Goal: Check status: Check status

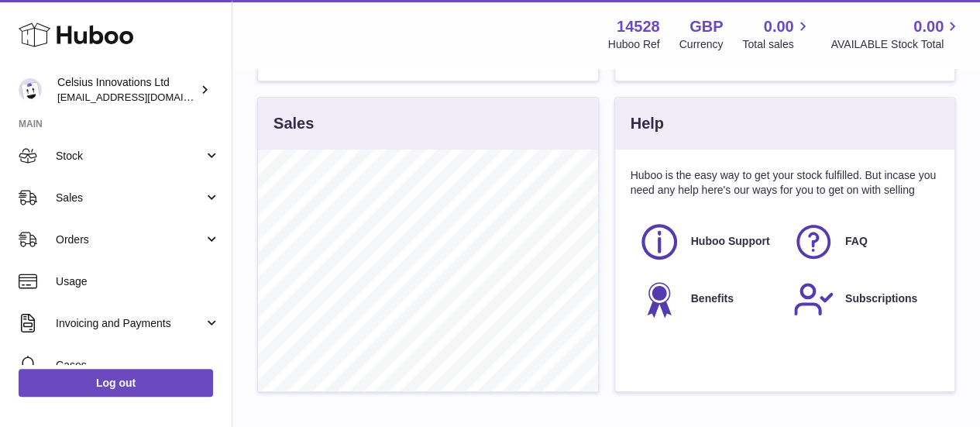
scroll to position [66, 0]
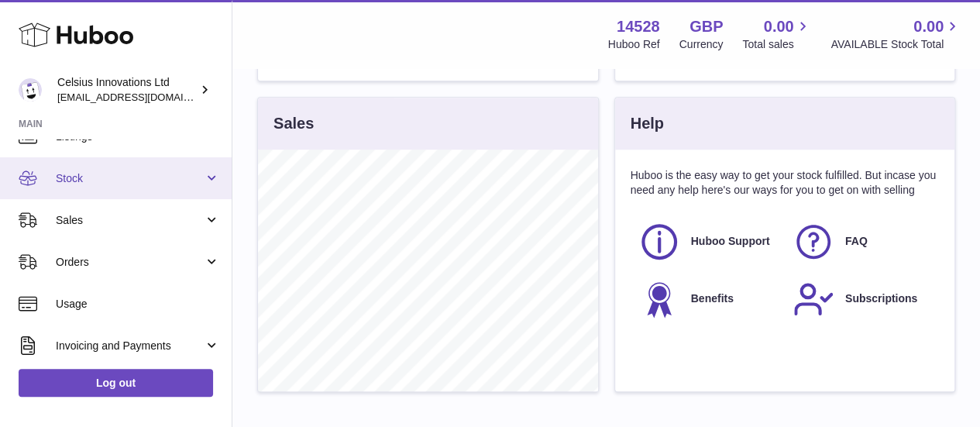
click at [96, 167] on link "Stock" at bounding box center [116, 178] width 232 height 42
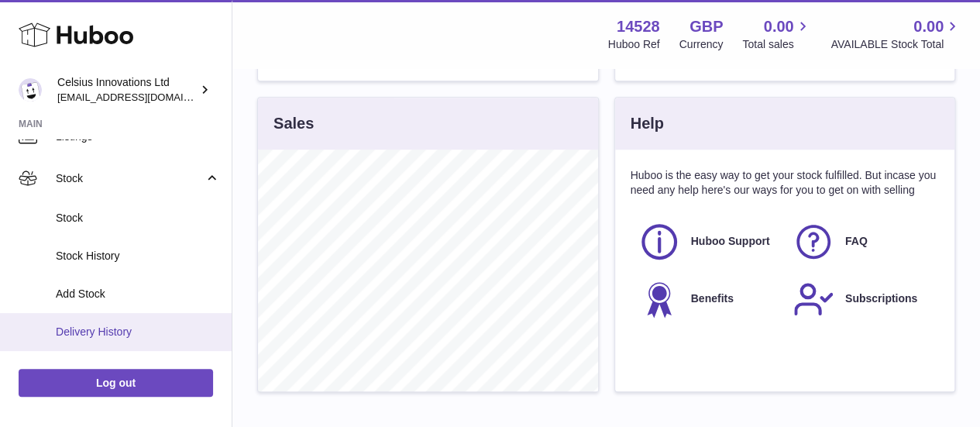
click at [108, 322] on link "Delivery History" at bounding box center [116, 332] width 232 height 38
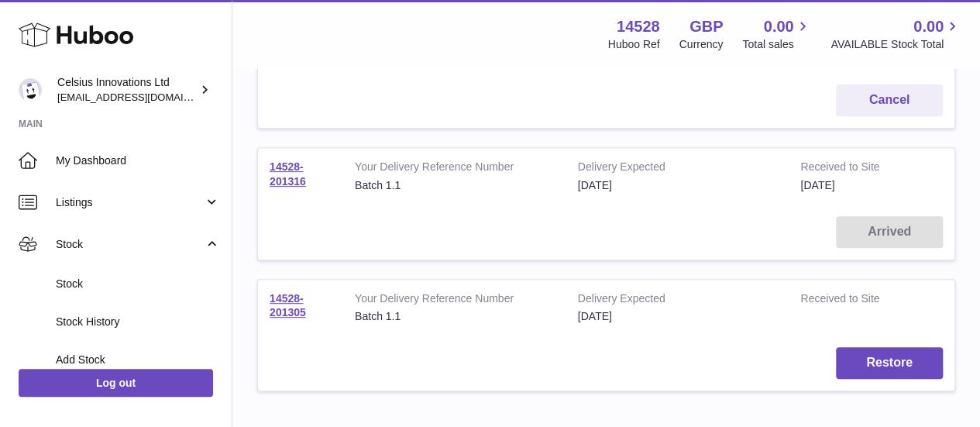
scroll to position [263, 0]
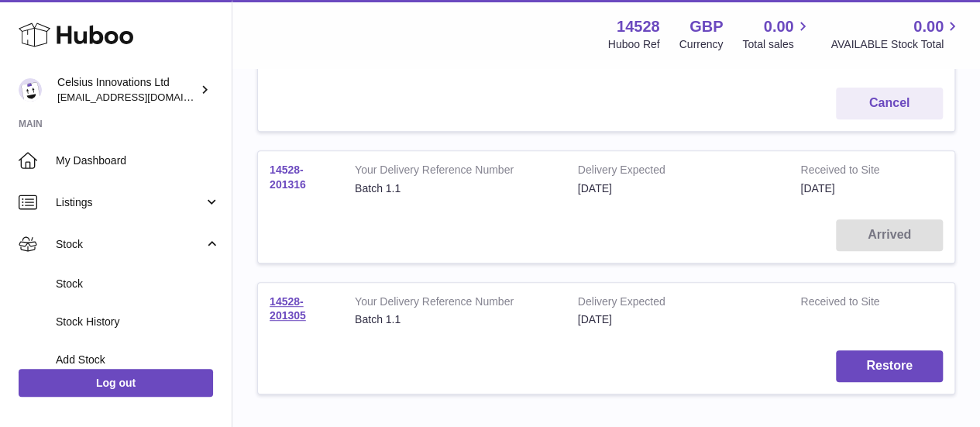
click at [285, 180] on link "14528-201316" at bounding box center [288, 177] width 36 height 27
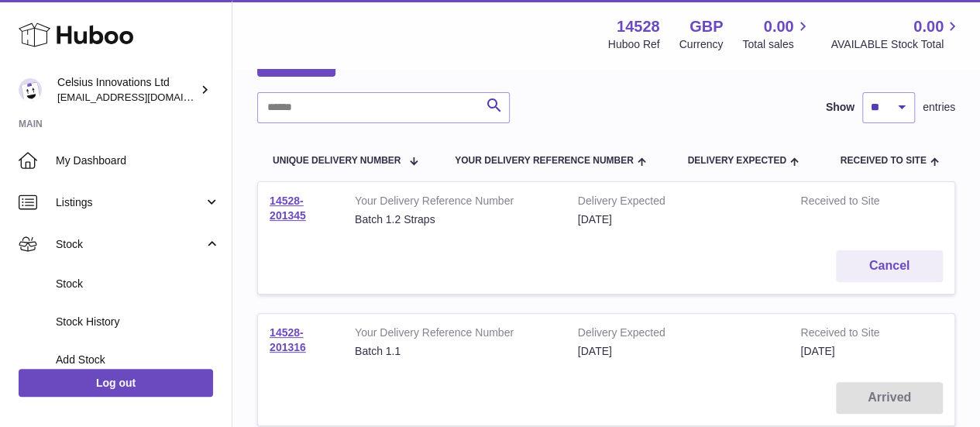
scroll to position [96, 0]
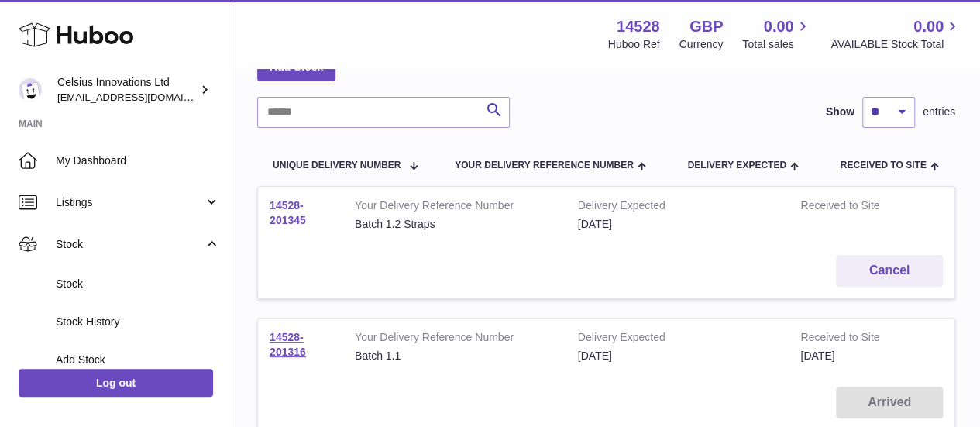
click at [288, 215] on link "14528-201345" at bounding box center [288, 212] width 36 height 27
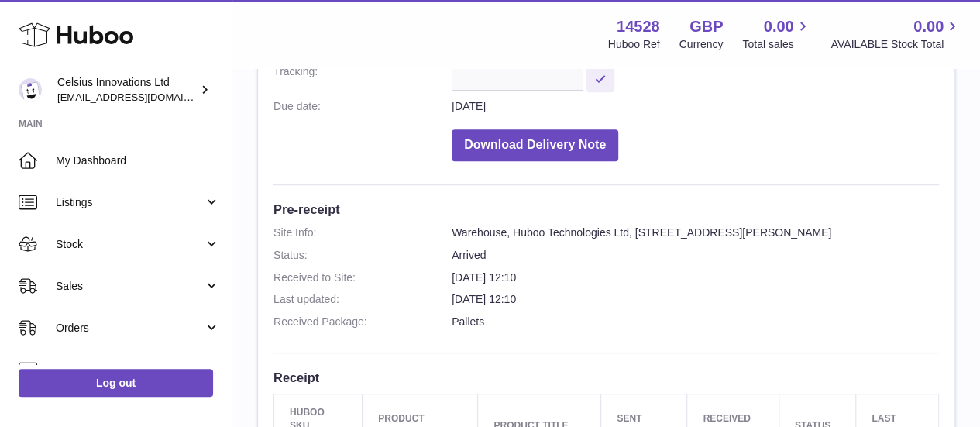
scroll to position [244, 0]
